Goal: Information Seeking & Learning: Find specific fact

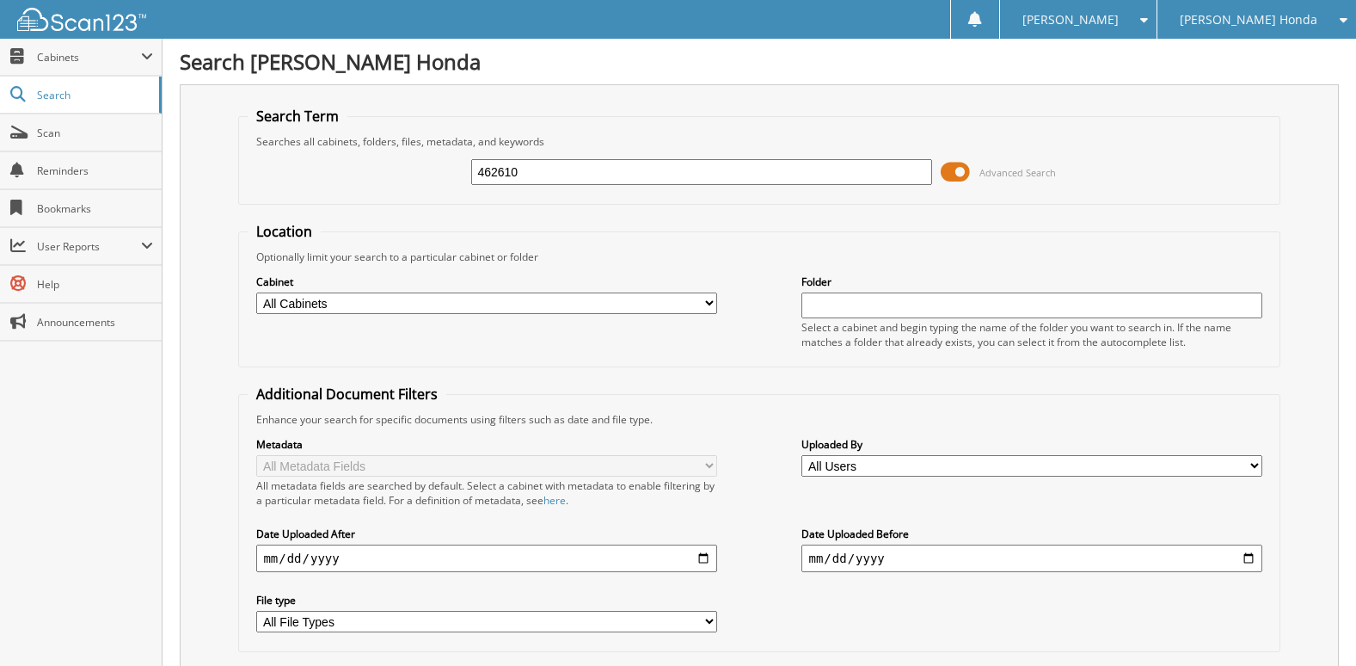
click at [542, 168] on input "462610" at bounding box center [701, 172] width 460 height 26
click at [543, 168] on input "462610" at bounding box center [701, 172] width 460 height 26
type input "462628"
click at [956, 164] on span at bounding box center [955, 172] width 29 height 26
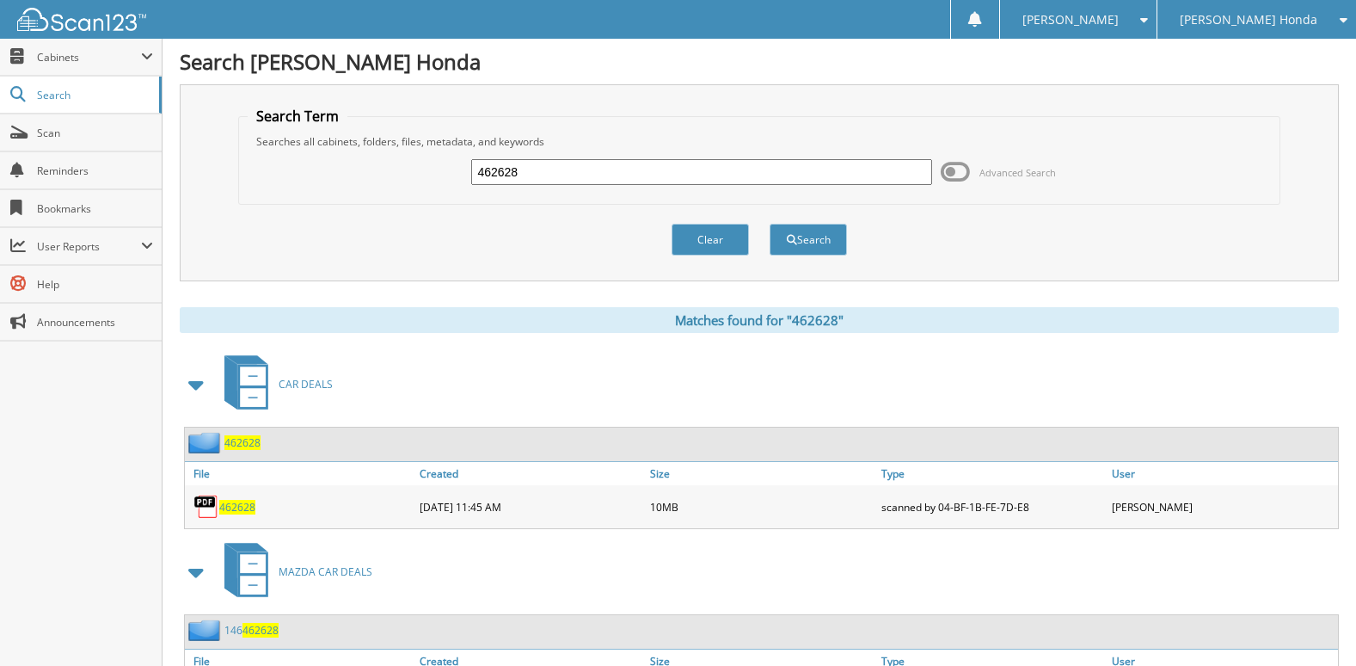
click at [243, 510] on span "462628" at bounding box center [237, 507] width 36 height 15
